Goal: Task Accomplishment & Management: Manage account settings

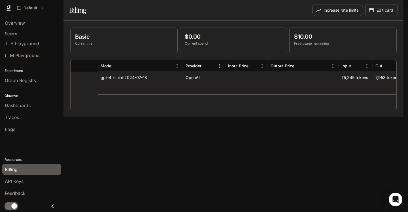
scroll to position [0, 138]
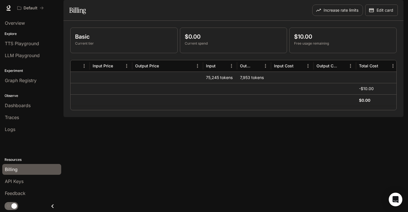
scroll to position [0, 138]
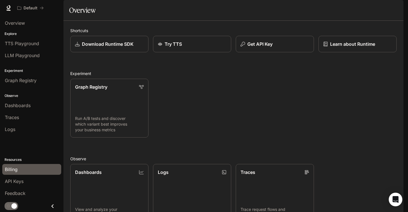
click at [6, 169] on span "Billing" at bounding box center [11, 169] width 13 height 7
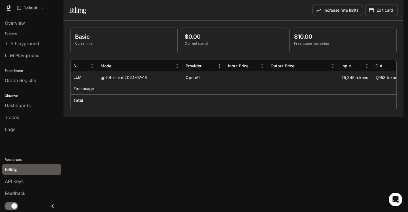
scroll to position [0, 46]
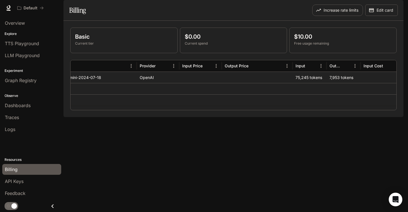
click at [129, 83] on div "gpt-4o-mini-2024-07-18" at bounding box center [94, 76] width 85 height 11
click at [135, 83] on div "gpt-4o-mini-2024-07-18" at bounding box center [94, 76] width 85 height 11
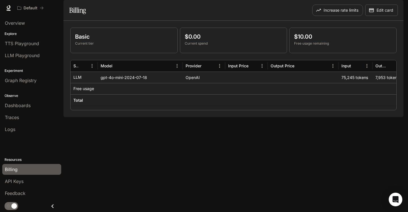
scroll to position [0, 0]
click at [108, 83] on div "gpt-4o-mini-2024-07-18" at bounding box center [140, 76] width 85 height 11
click at [86, 83] on div "LLM" at bounding box center [84, 77] width 22 height 11
click at [89, 91] on p "Free usage" at bounding box center [83, 89] width 21 height 6
click at [108, 94] on div at bounding box center [140, 88] width 85 height 11
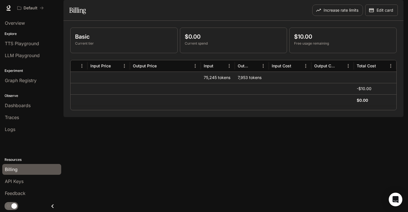
click at [100, 46] on p "Current tier" at bounding box center [124, 43] width 98 height 5
